Goal: Task Accomplishment & Management: Manage account settings

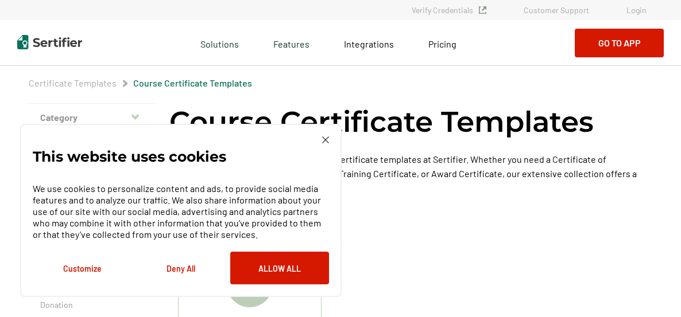
click at [644, 9] on link "Login" at bounding box center [636, 10] width 20 height 10
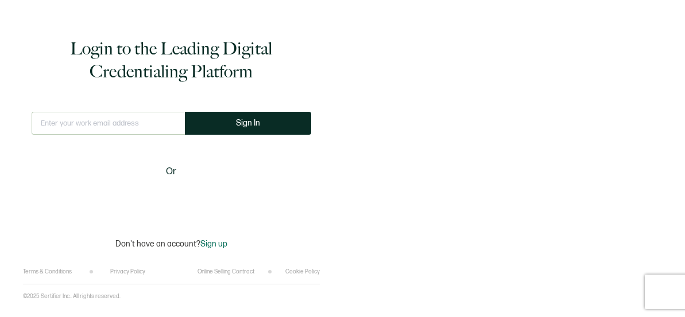
click at [166, 122] on input "text" at bounding box center [108, 123] width 153 height 23
